Goal: Information Seeking & Learning: Learn about a topic

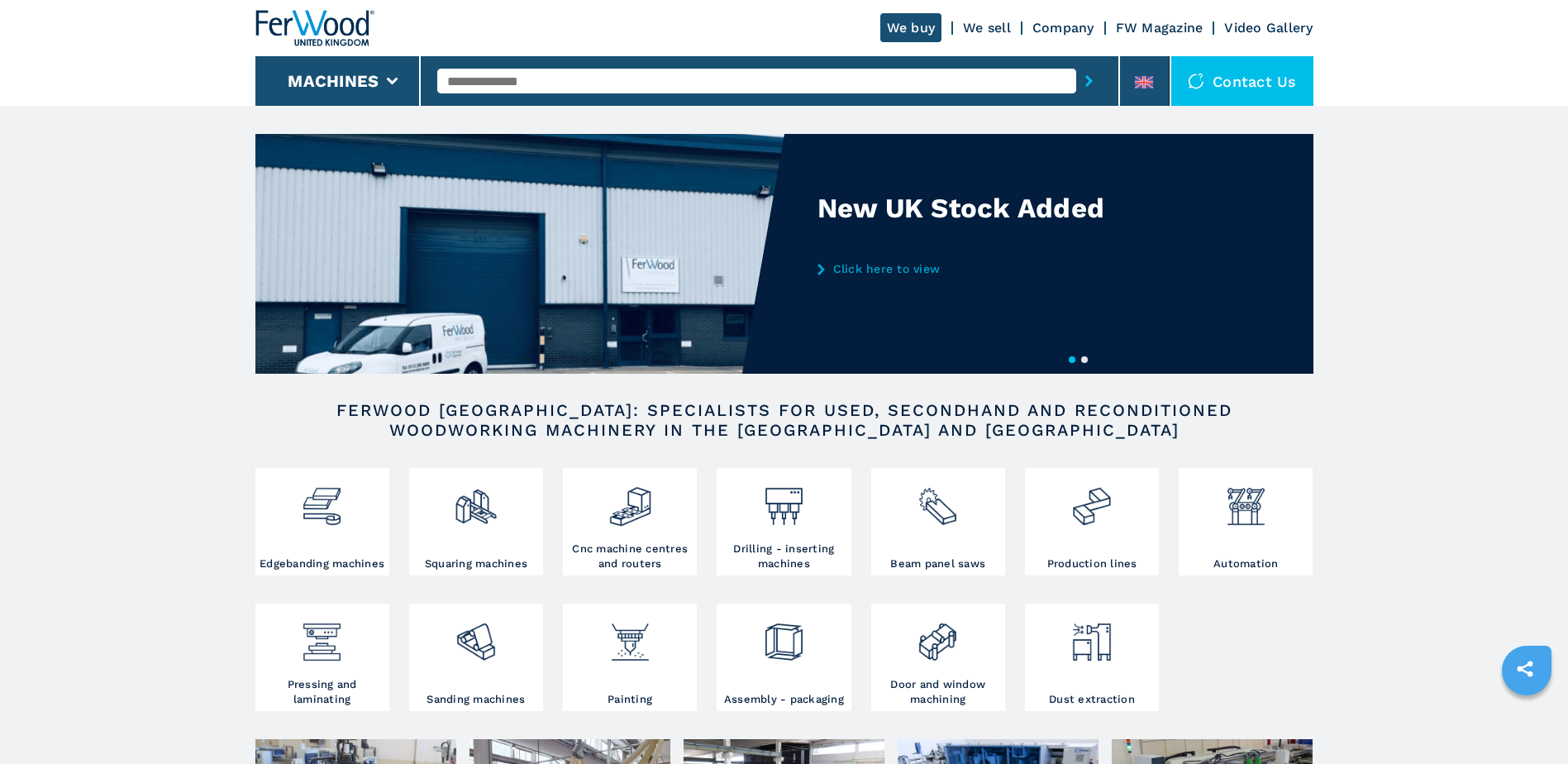
click at [579, 67] on div at bounding box center [770, 81] width 665 height 38
click at [576, 72] on input "text" at bounding box center [757, 81] width 639 height 25
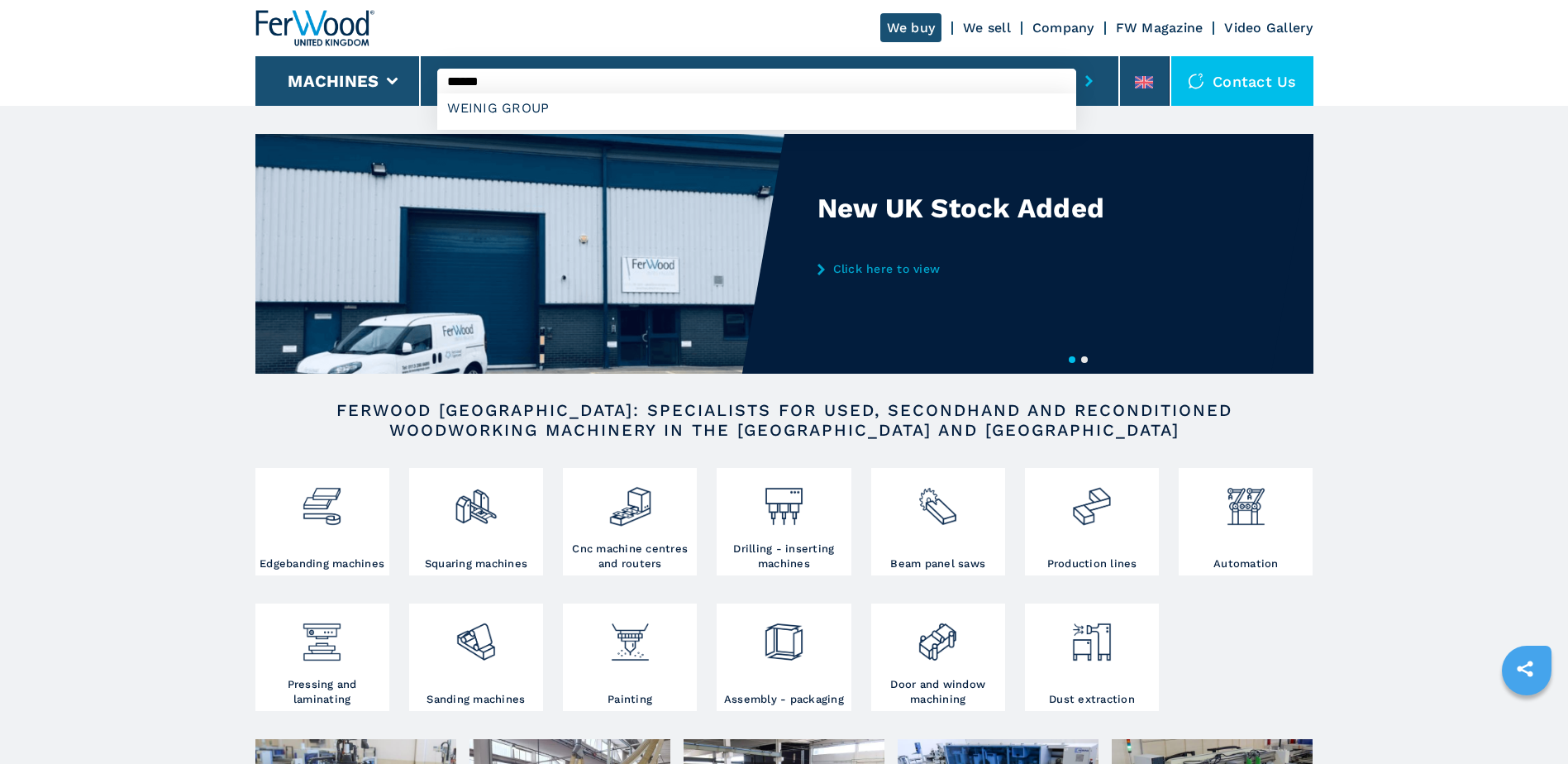
type input "******"
click at [1077, 62] on button "submit-button" at bounding box center [1090, 81] width 26 height 38
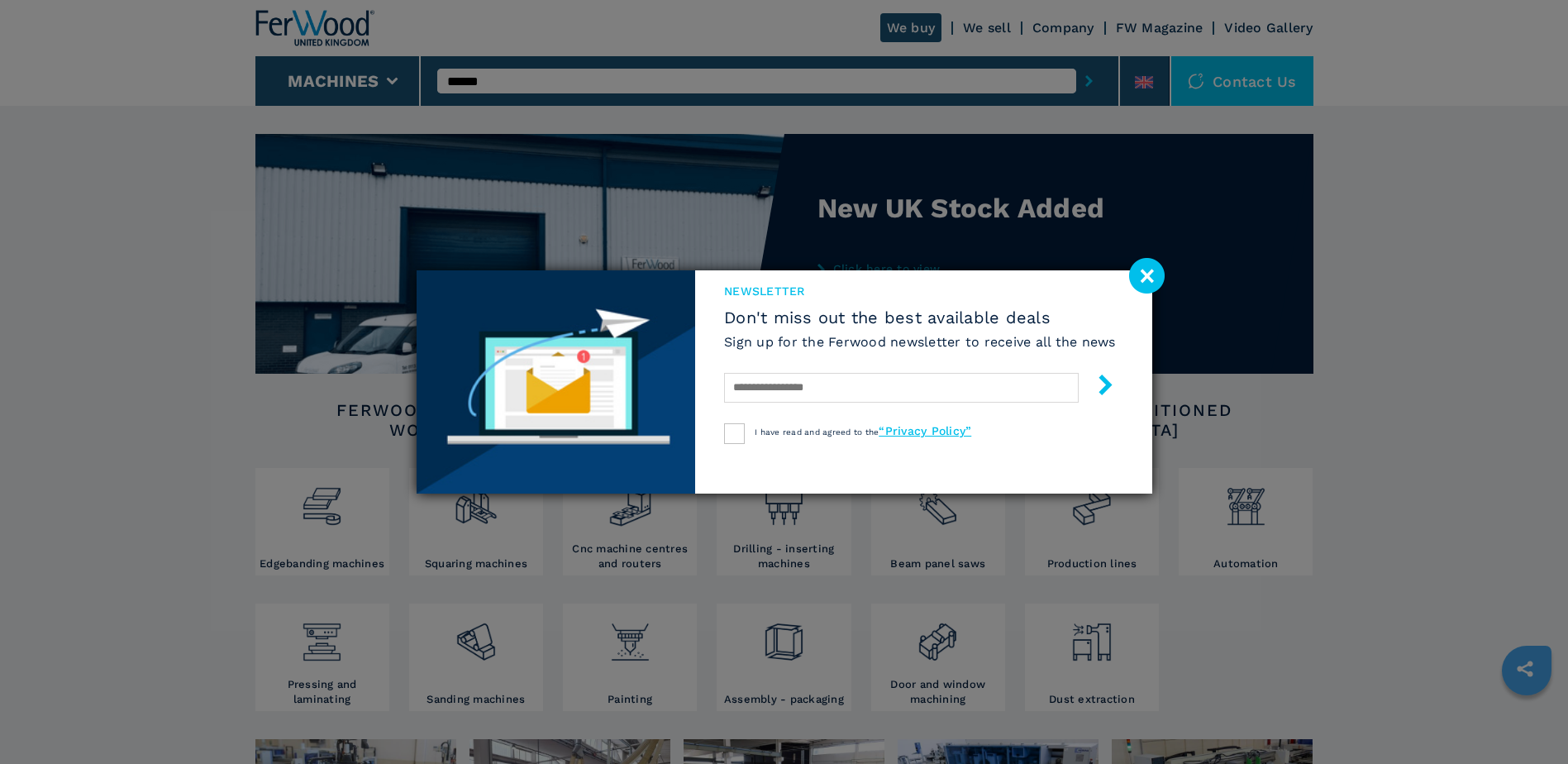
click at [1150, 267] on image at bounding box center [1147, 275] width 36 height 36
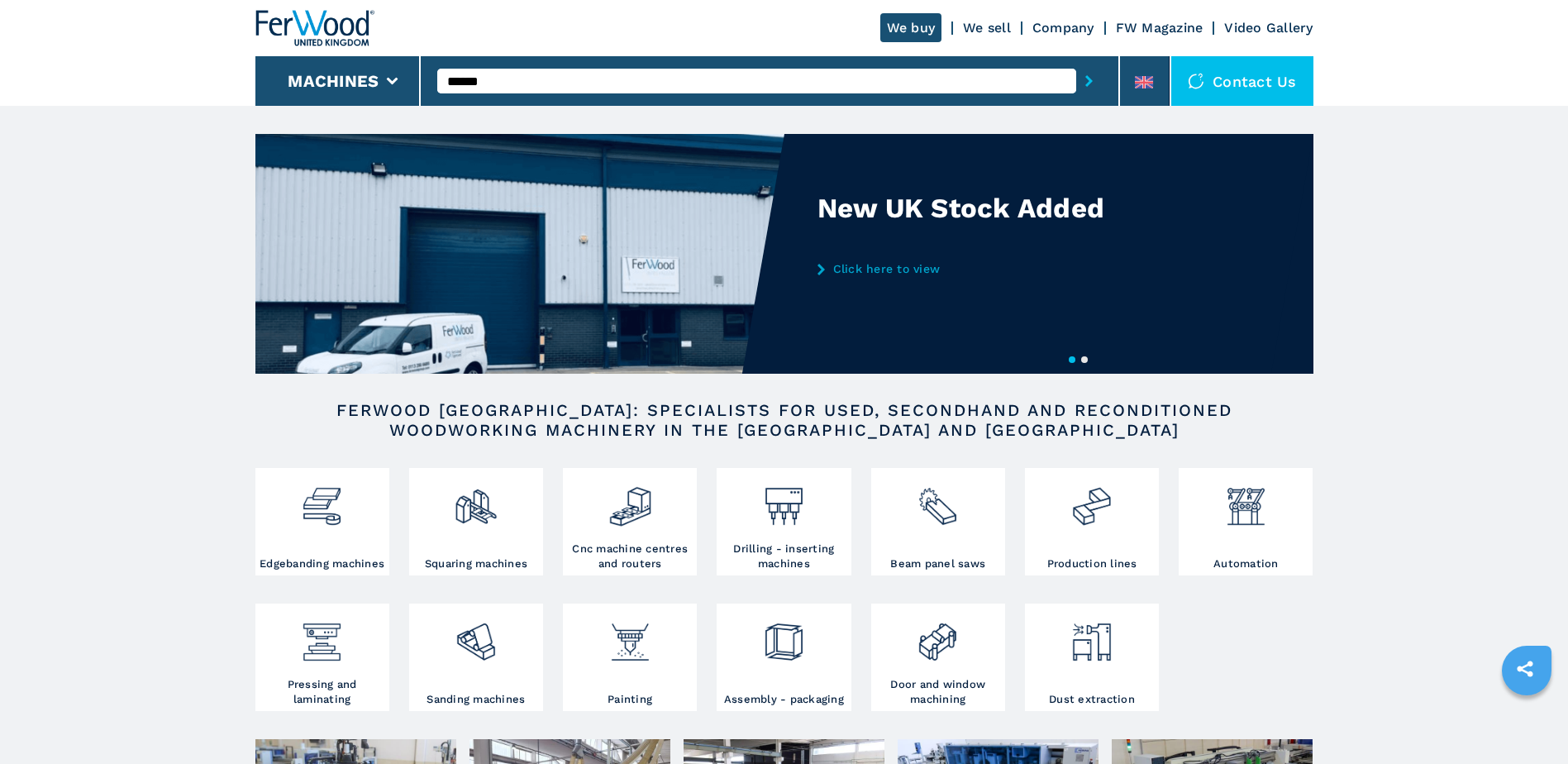
click at [1086, 80] on icon "submit-button" at bounding box center [1089, 81] width 8 height 11
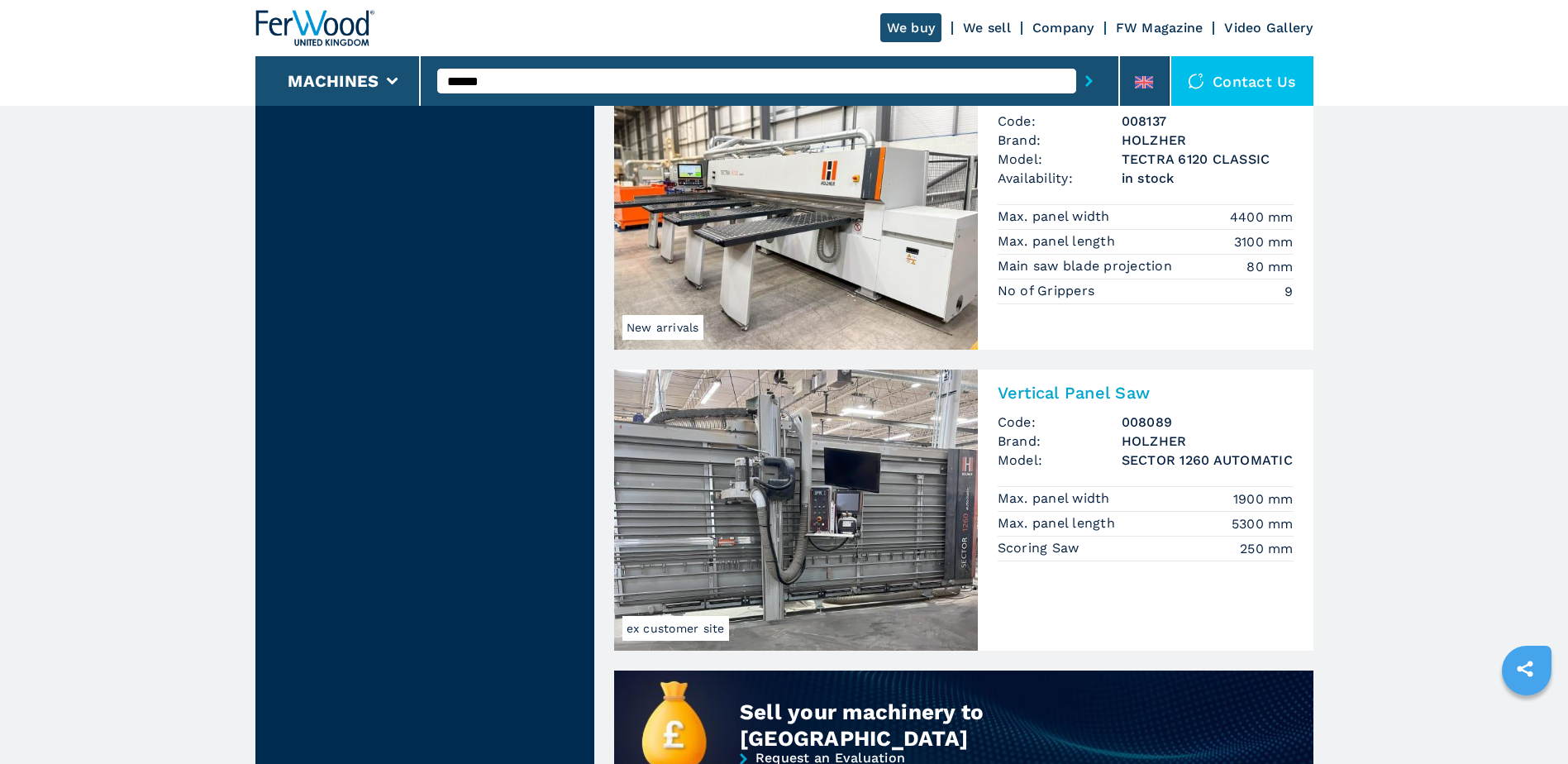
scroll to position [749, 0]
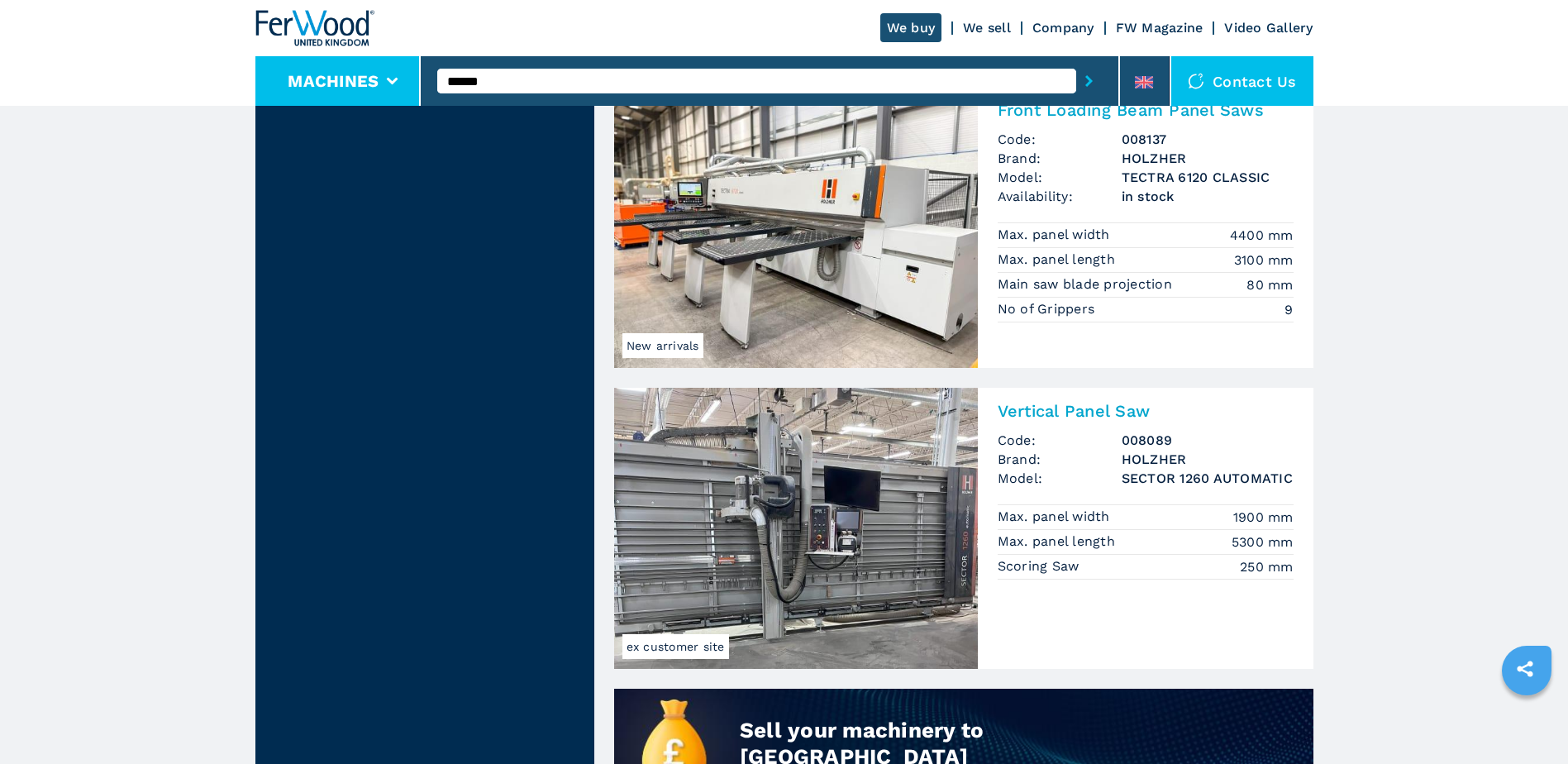
drag, startPoint x: 567, startPoint y: 83, endPoint x: 398, endPoint y: 61, distance: 170.4
click at [398, 61] on div "We buy We sell Company FW Magazine Video Gallery Machines ****** Contact us" at bounding box center [784, 53] width 1058 height 106
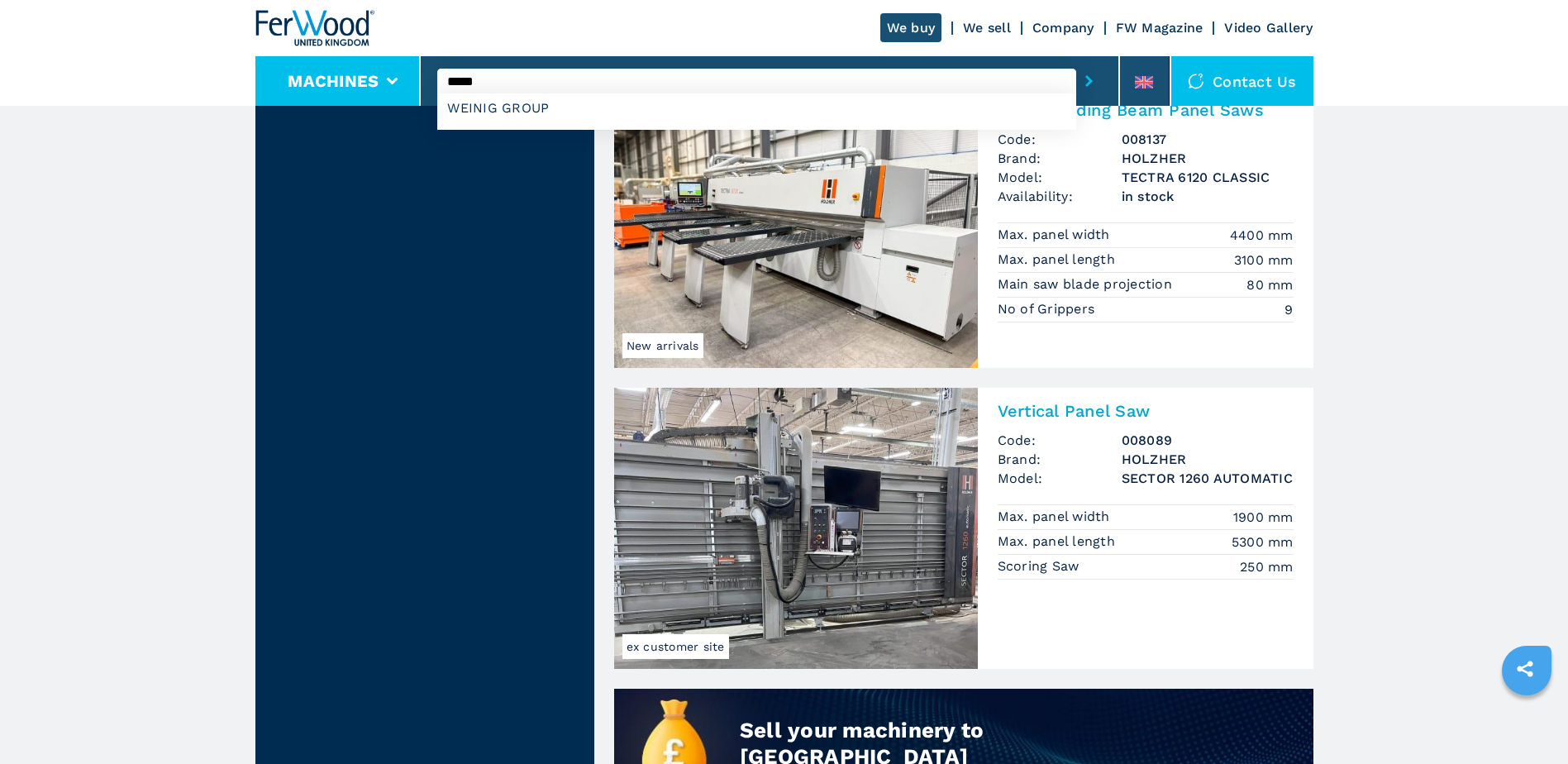
type input "*****"
click at [1077, 62] on button "submit-button" at bounding box center [1090, 81] width 26 height 38
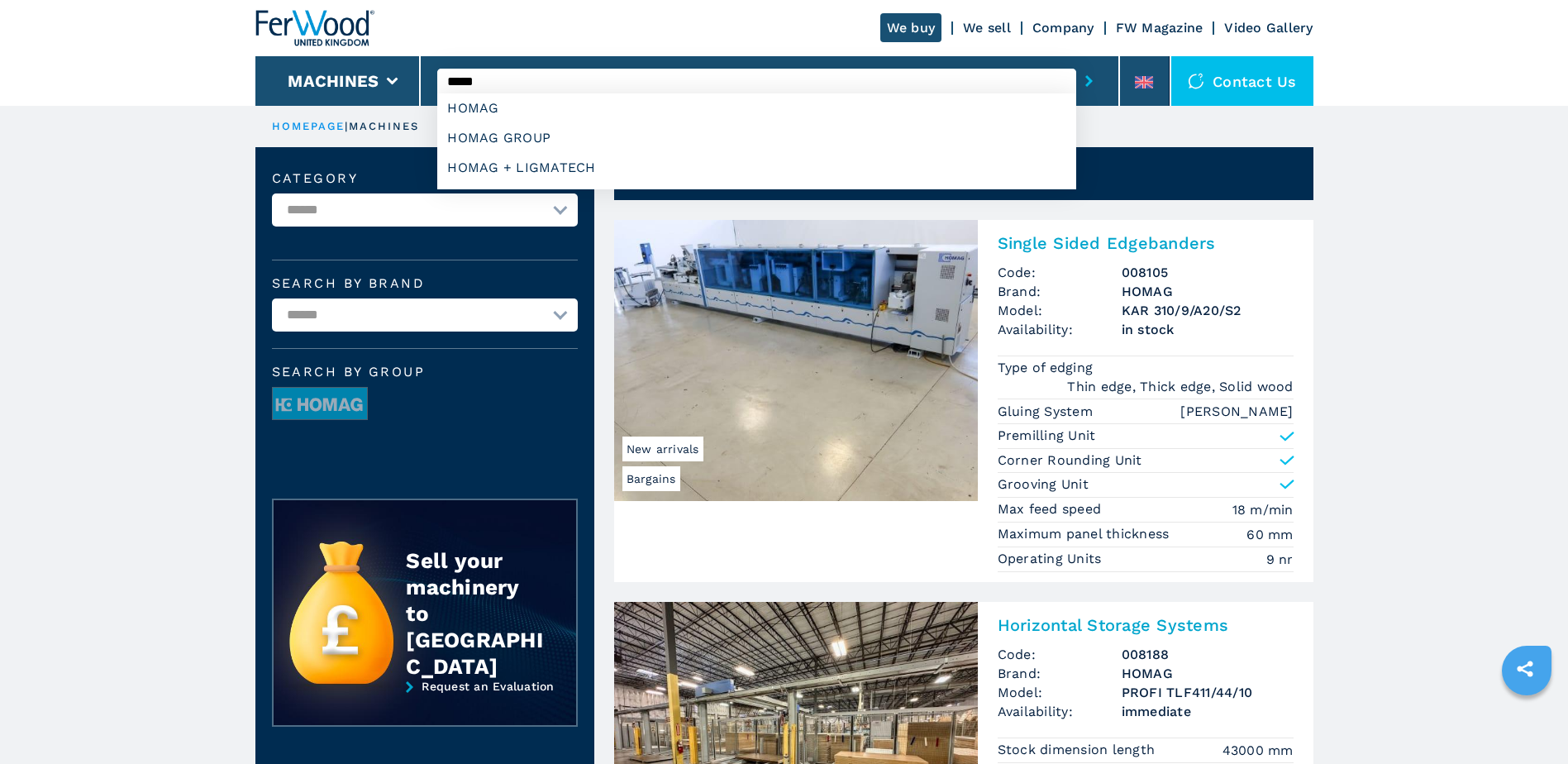
click at [1044, 248] on h2 "Single Sided Edgebanders" at bounding box center [1145, 243] width 296 height 20
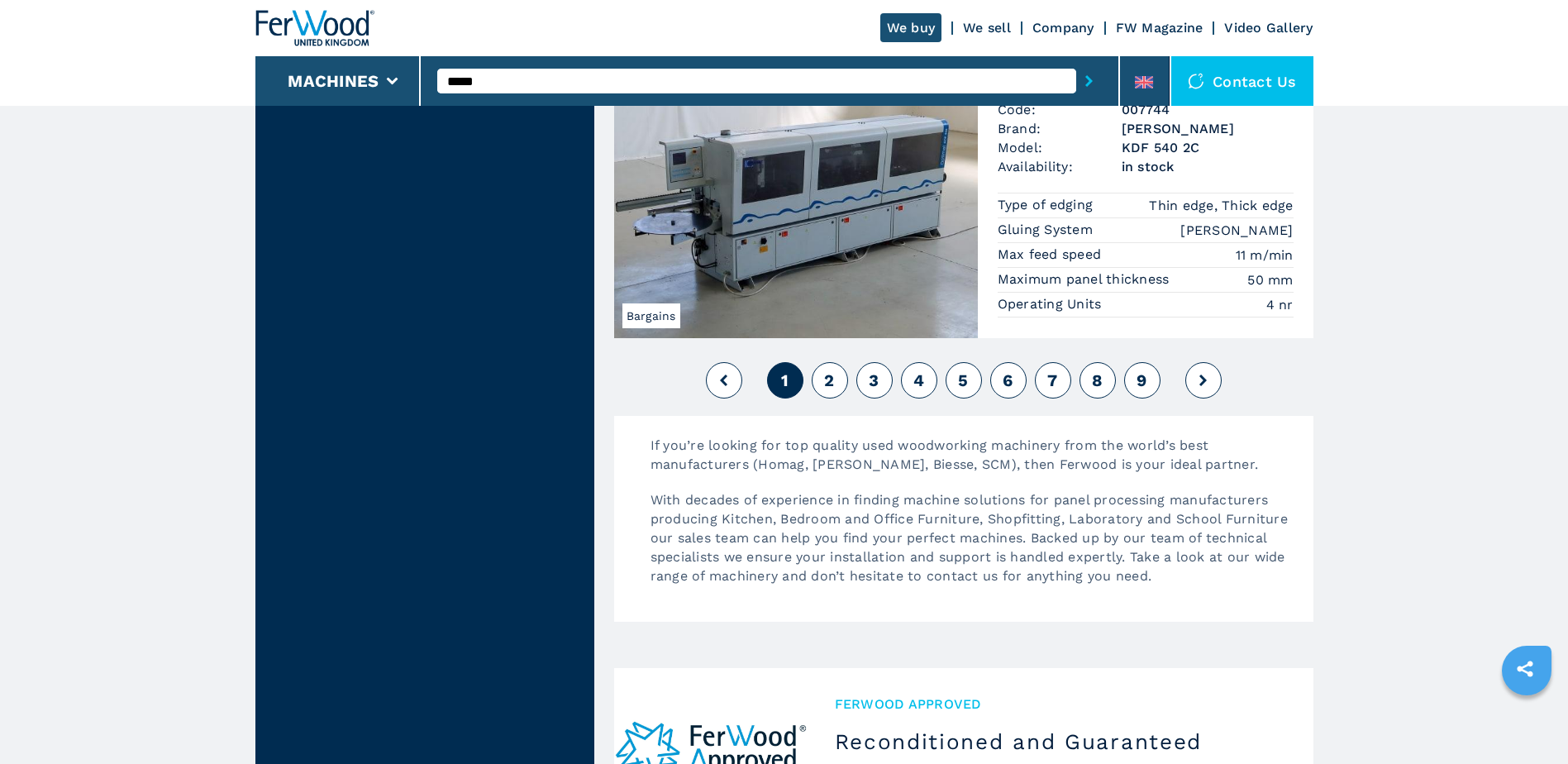
scroll to position [3885, 0]
drag, startPoint x: 522, startPoint y: 86, endPoint x: 416, endPoint y: 73, distance: 106.8
click at [416, 73] on div "We buy We sell Company FW Magazine Video Gallery Machines ***** Contact us" at bounding box center [784, 53] width 1058 height 106
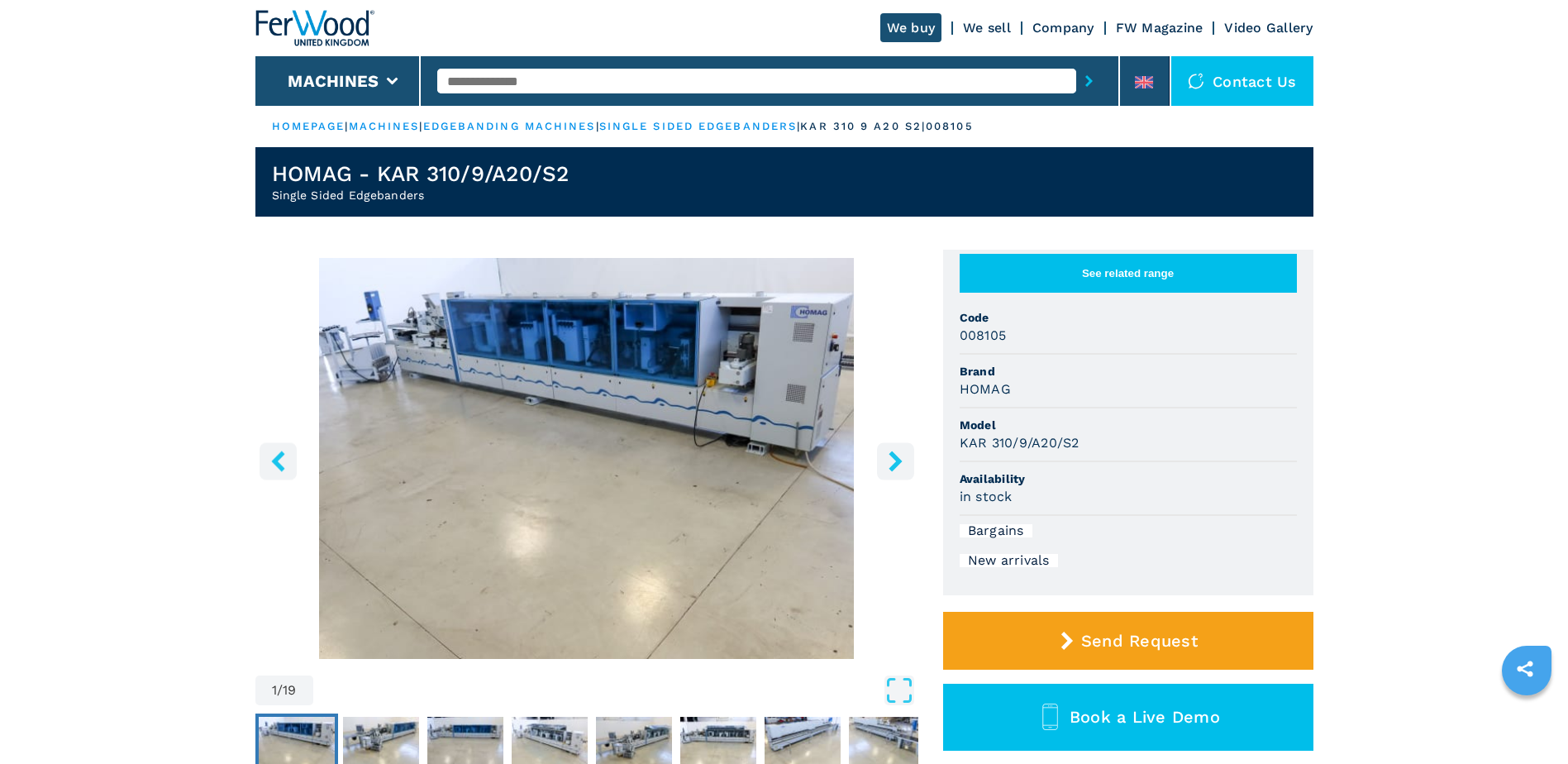
click at [897, 458] on icon "right-button" at bounding box center [895, 461] width 13 height 21
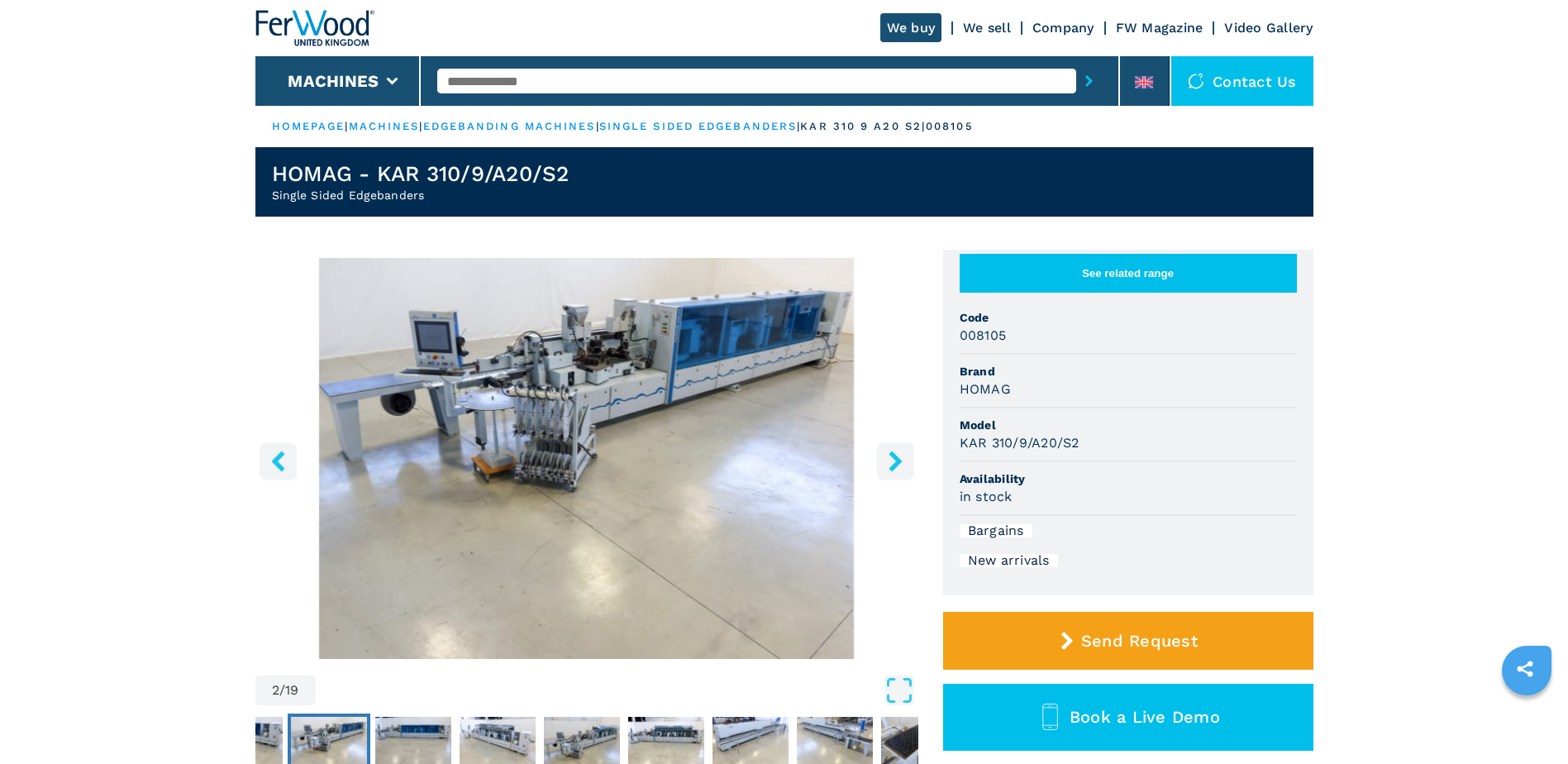
click at [897, 458] on icon "right-button" at bounding box center [895, 461] width 13 height 21
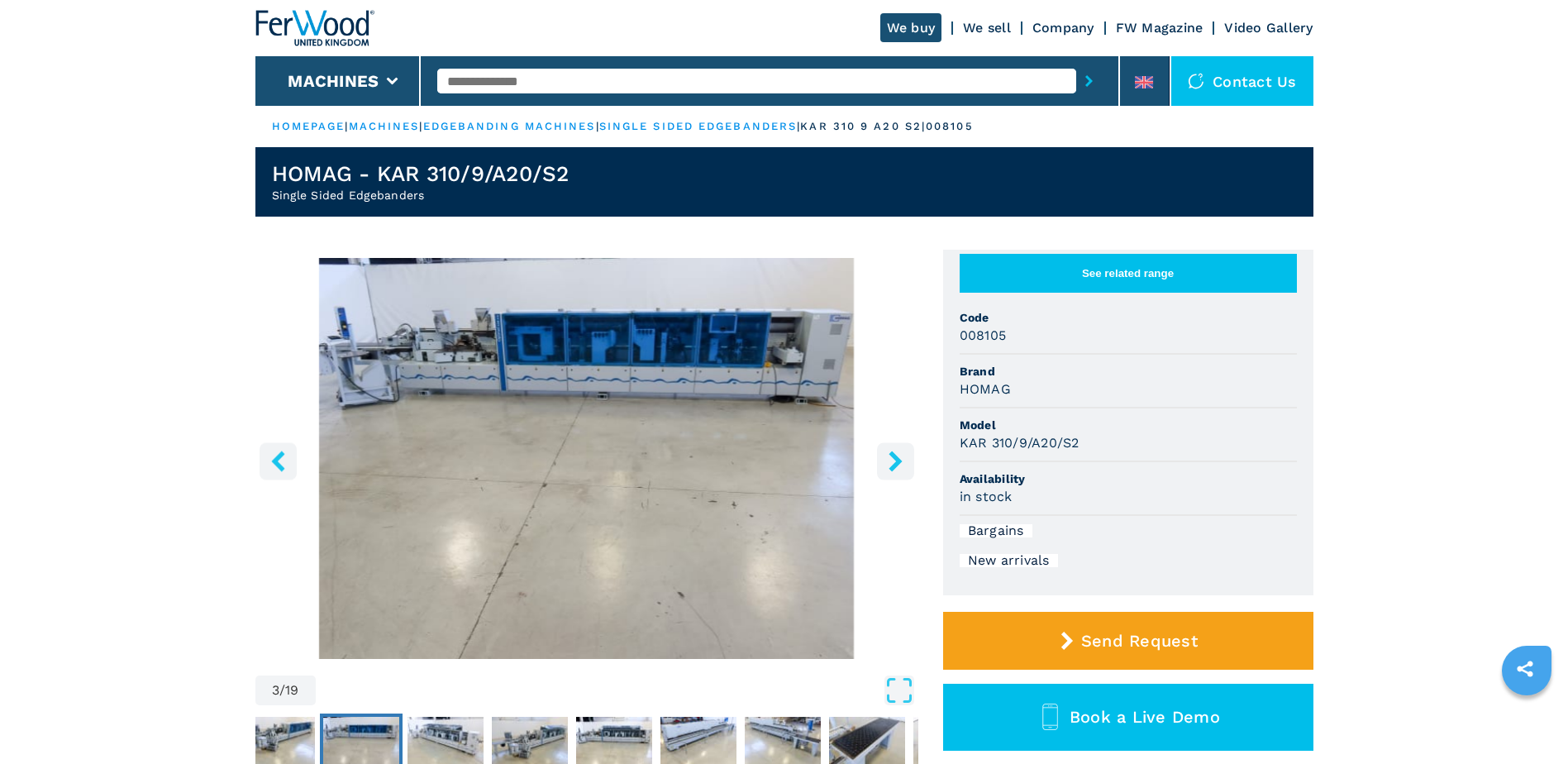
click at [897, 458] on icon "right-button" at bounding box center [895, 461] width 13 height 21
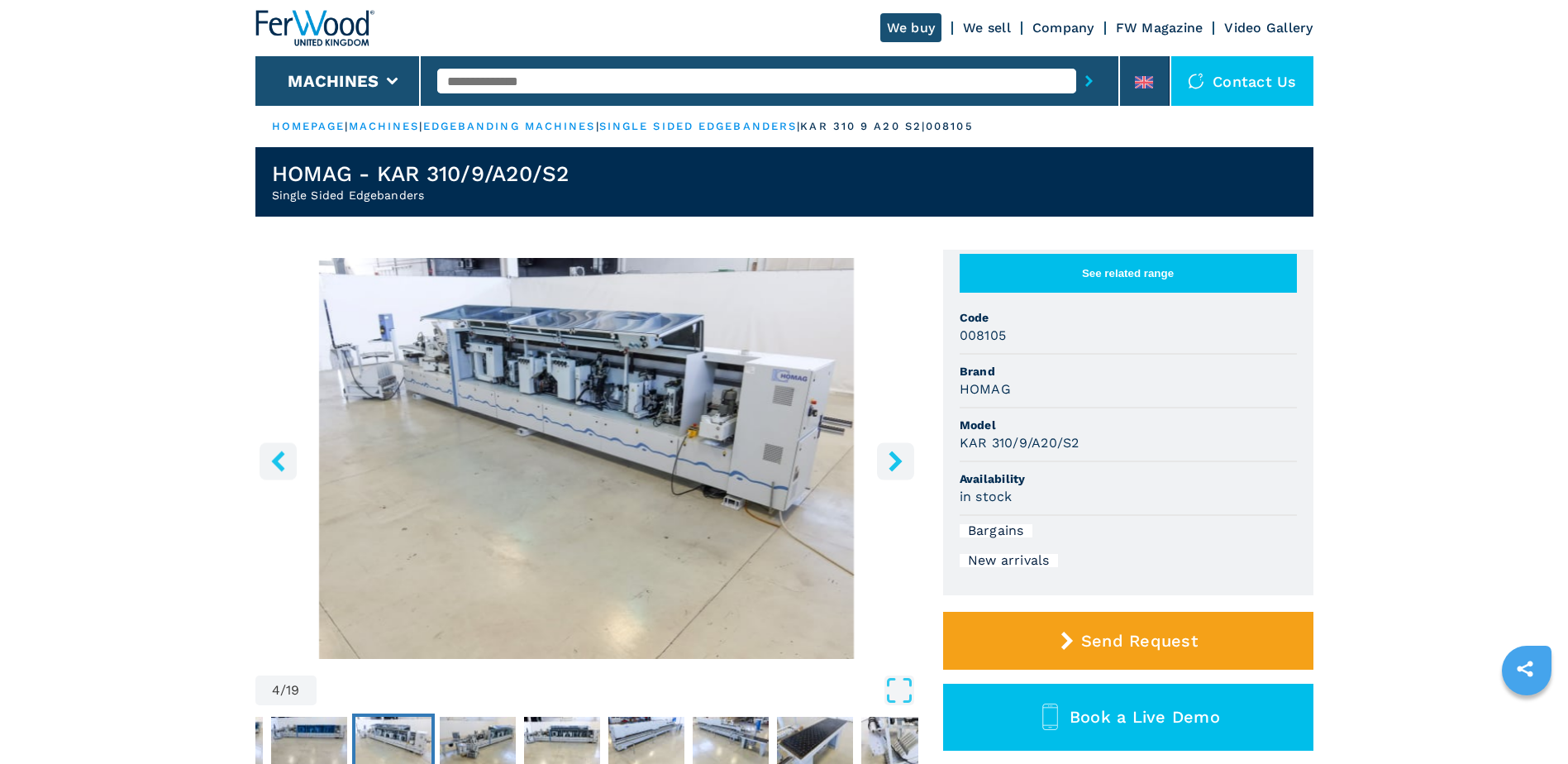
click at [897, 458] on icon "right-button" at bounding box center [895, 461] width 13 height 21
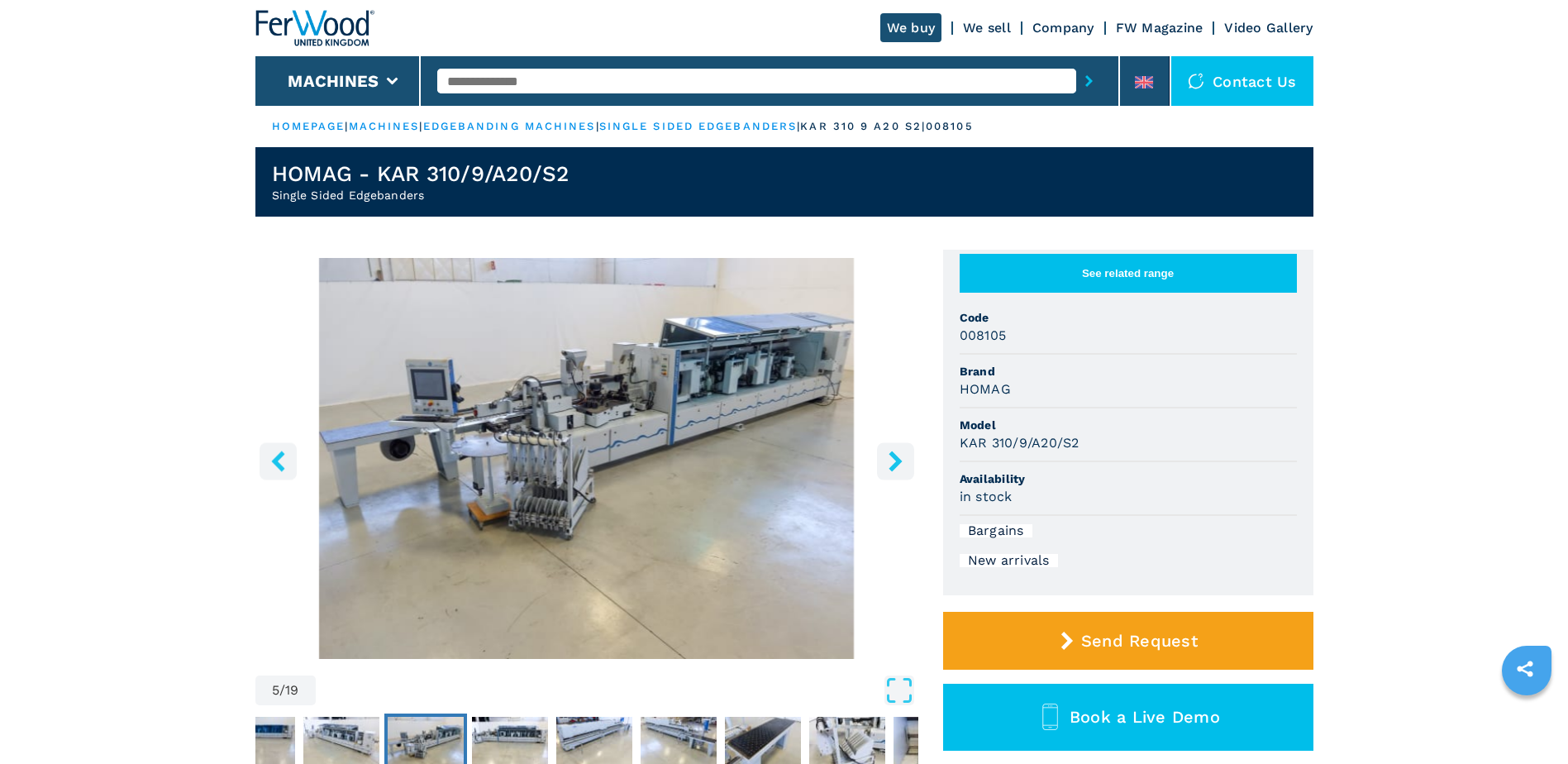
click at [897, 458] on icon "right-button" at bounding box center [895, 461] width 13 height 21
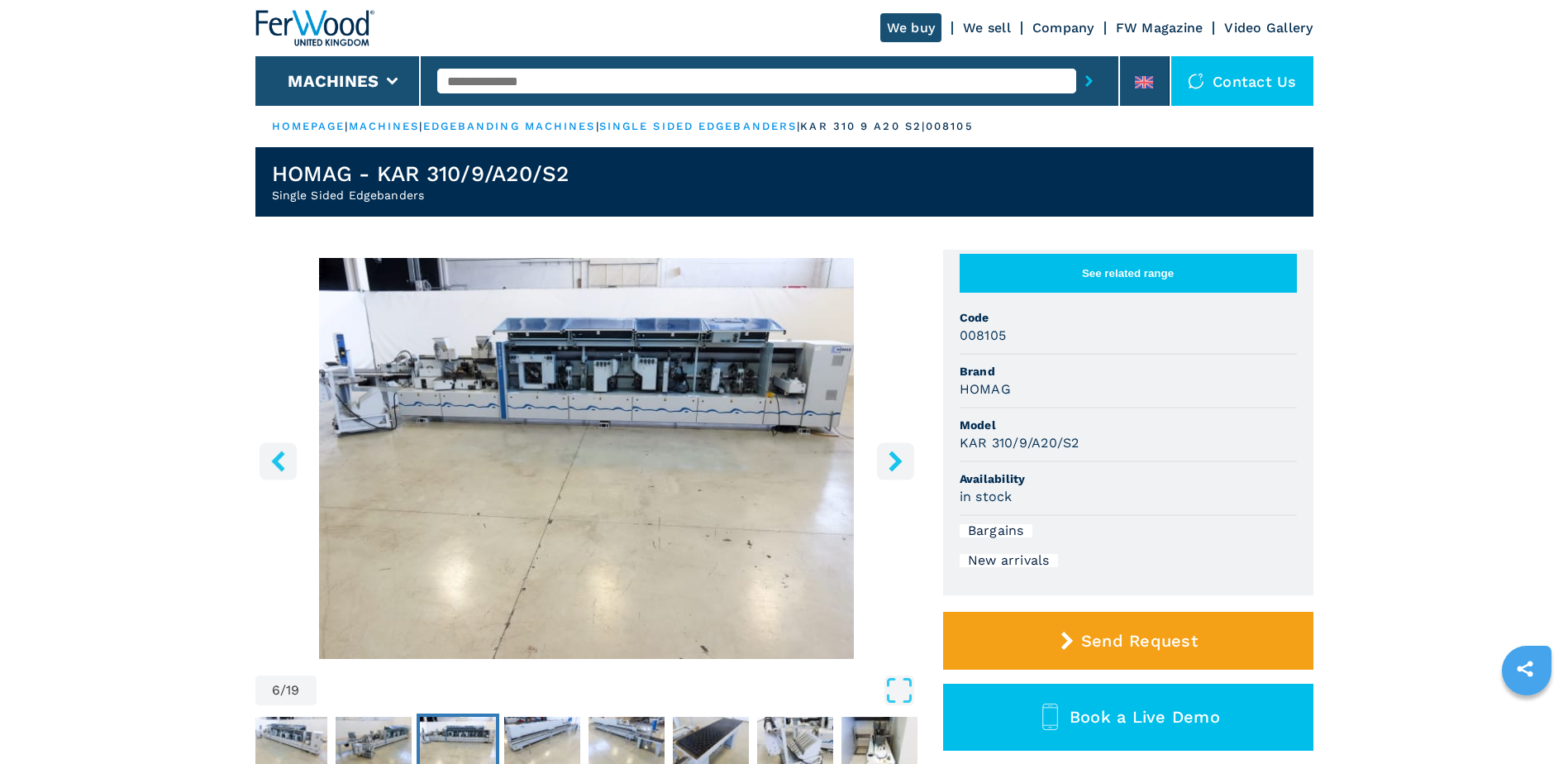
click at [897, 458] on icon "right-button" at bounding box center [895, 461] width 13 height 21
